Goal: Navigation & Orientation: Find specific page/section

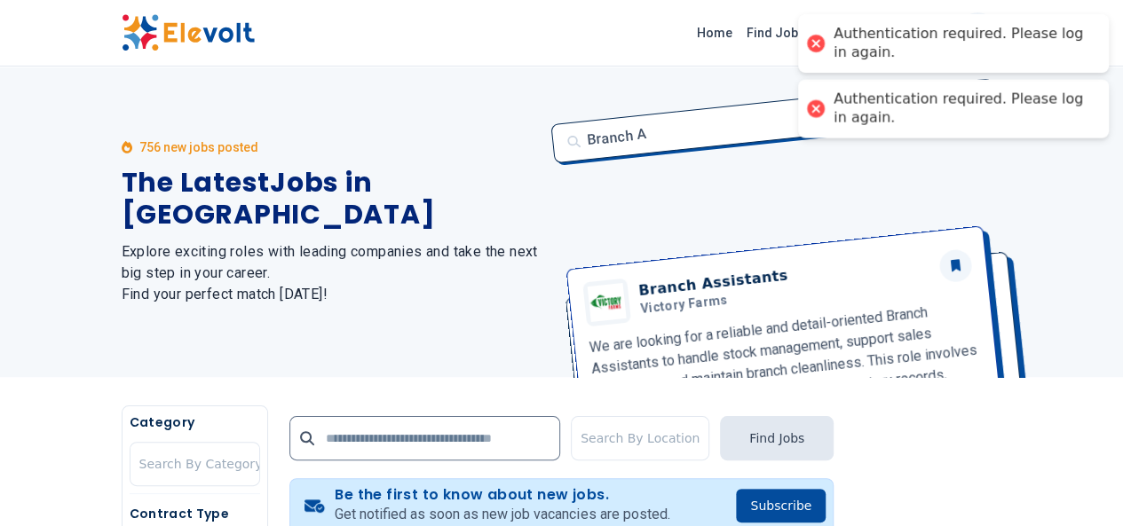
click at [122, 27] on img at bounding box center [188, 32] width 133 height 37
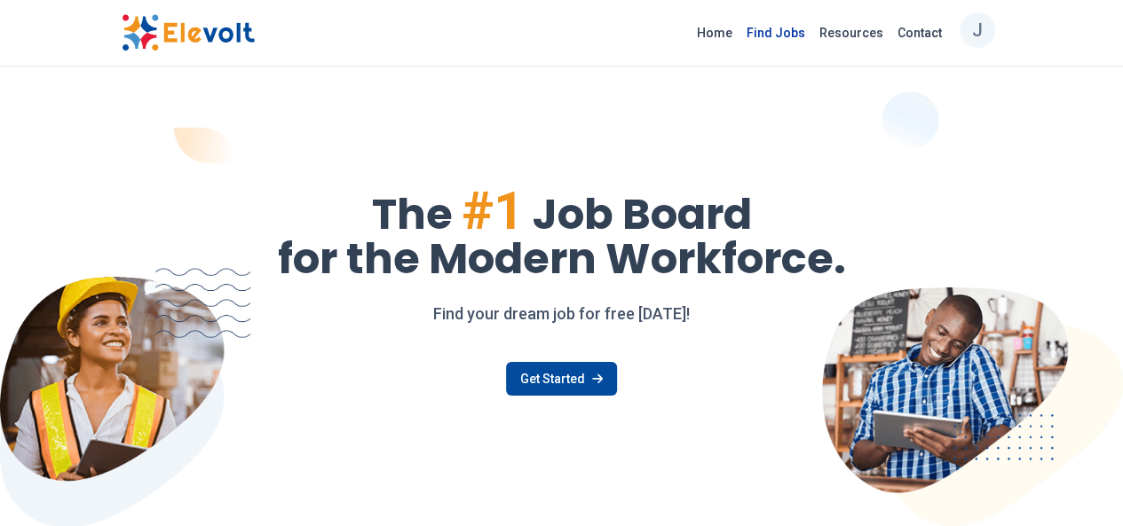
click at [812, 36] on link "Find Jobs" at bounding box center [776, 33] width 73 height 28
